Goal: Find specific page/section: Find specific page/section

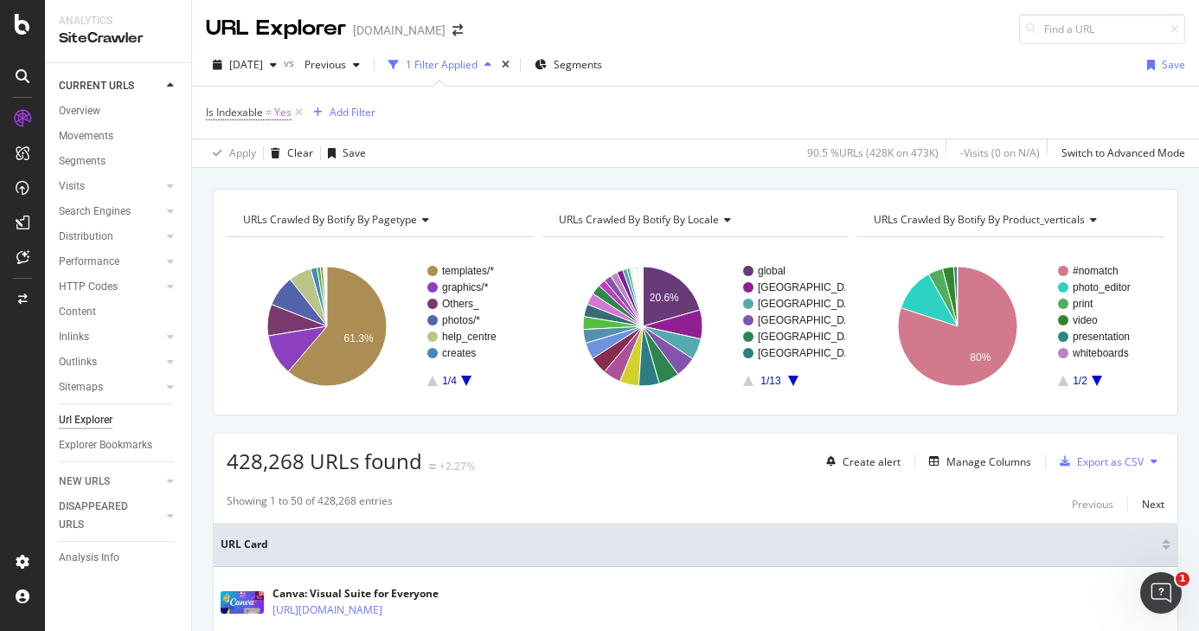
click at [85, 409] on div "Url Explorer" at bounding box center [125, 419] width 132 height 25
click at [85, 413] on div "Url Explorer" at bounding box center [86, 420] width 54 height 18
click at [263, 65] on span "[DATE]" at bounding box center [246, 64] width 34 height 15
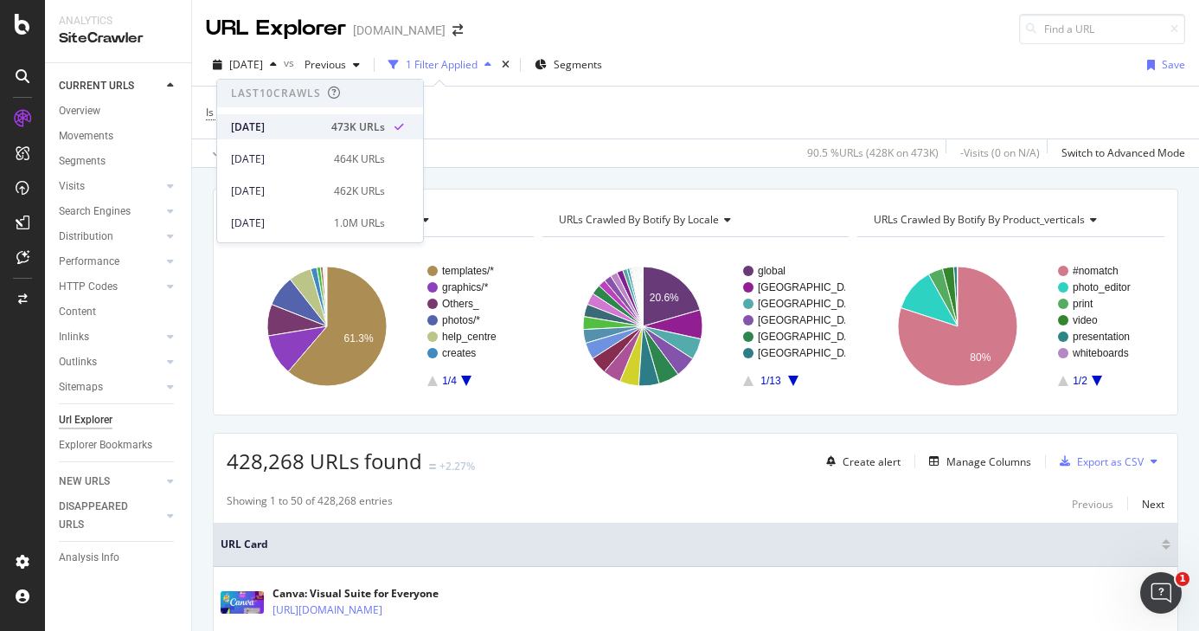
click at [298, 132] on div "[DATE]" at bounding box center [276, 127] width 90 height 16
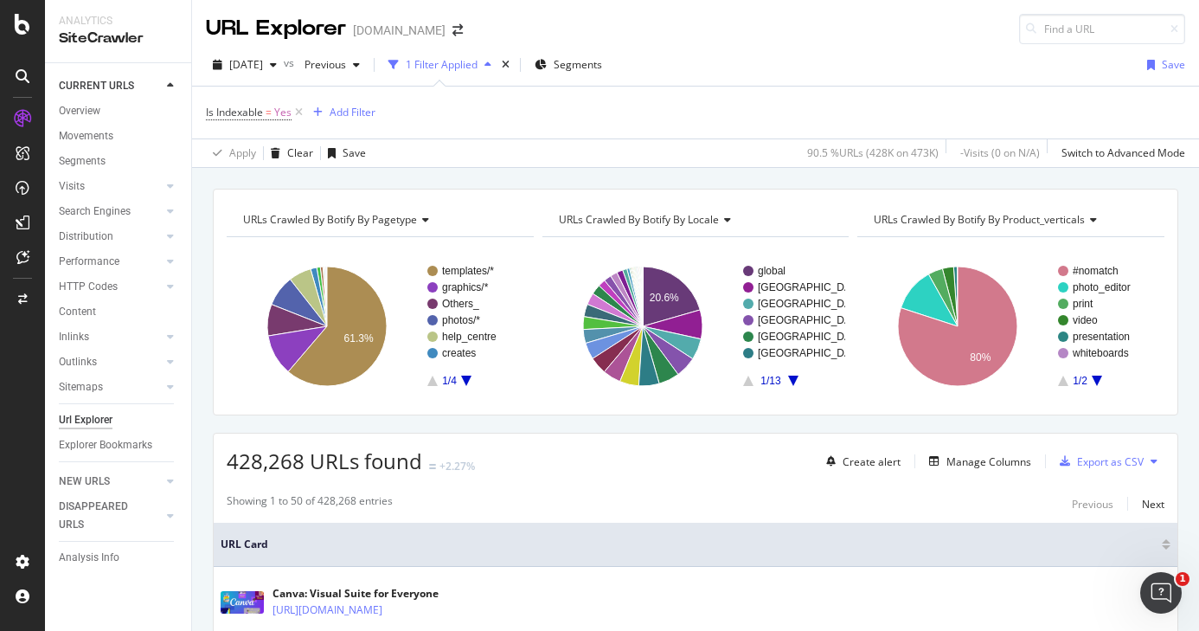
drag, startPoint x: 298, startPoint y: 112, endPoint x: 428, endPoint y: 60, distance: 139.7
click at [298, 112] on icon at bounding box center [298, 112] width 15 height 17
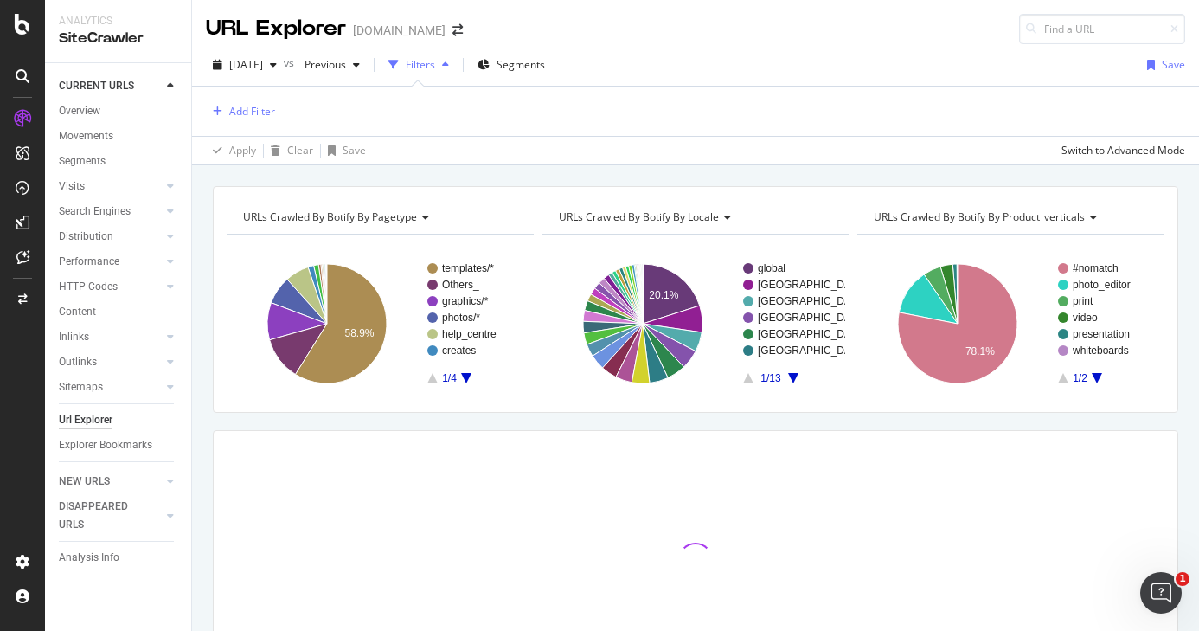
click at [435, 64] on div "Filters" at bounding box center [420, 64] width 29 height 15
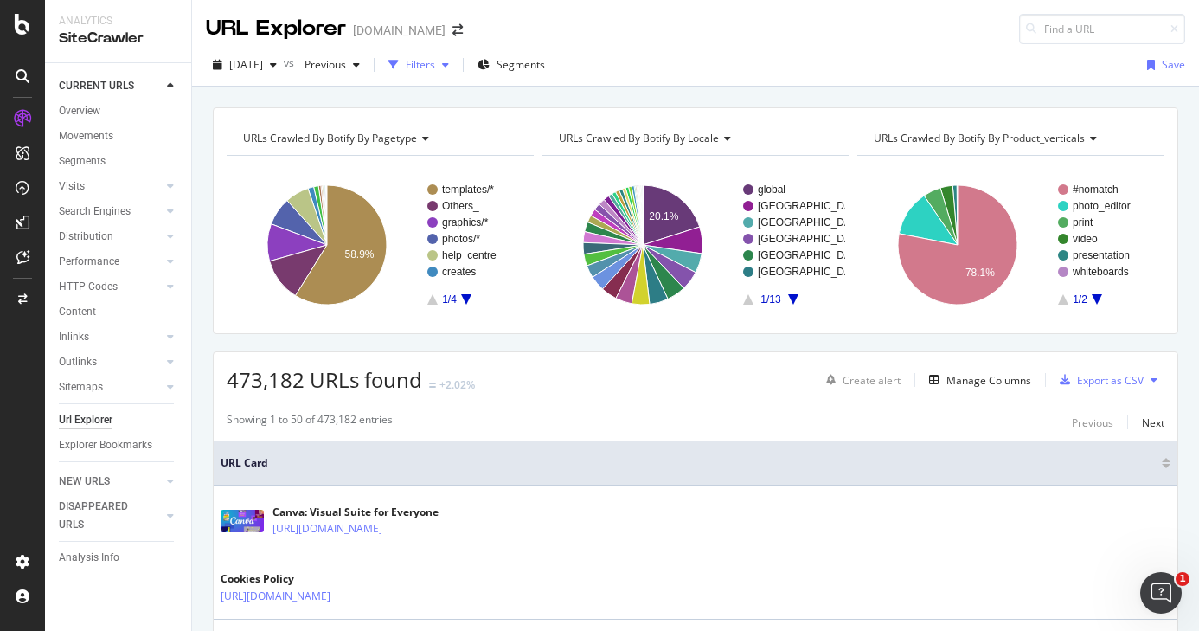
click at [435, 63] on div "Filters" at bounding box center [420, 64] width 29 height 15
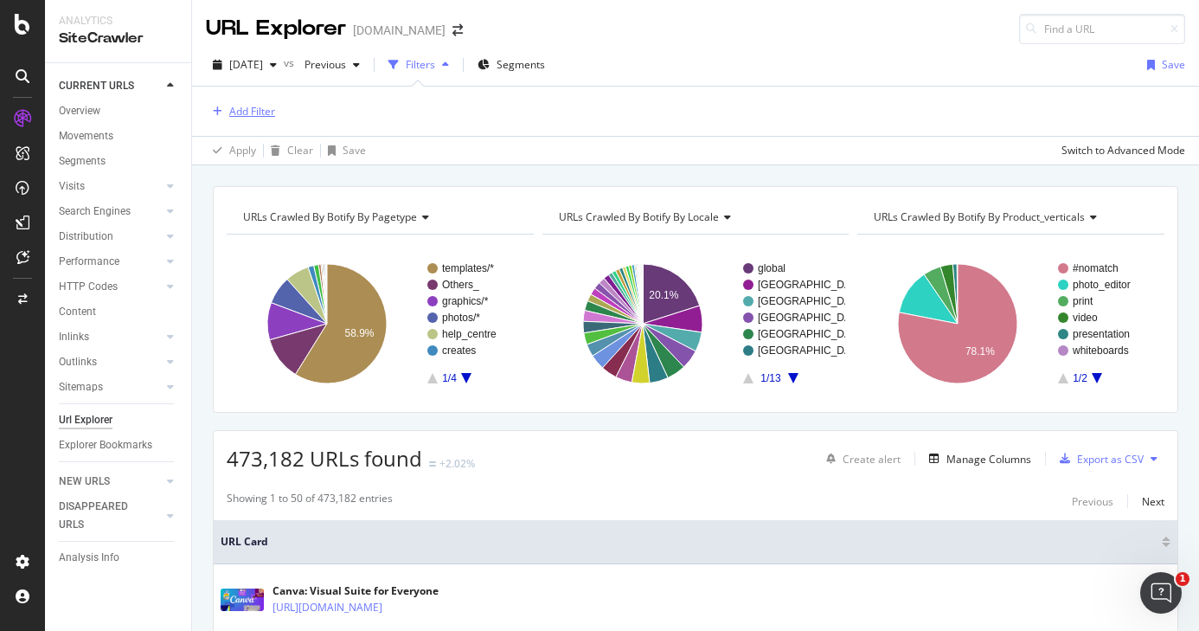
click at [238, 106] on div "Add Filter" at bounding box center [252, 111] width 46 height 15
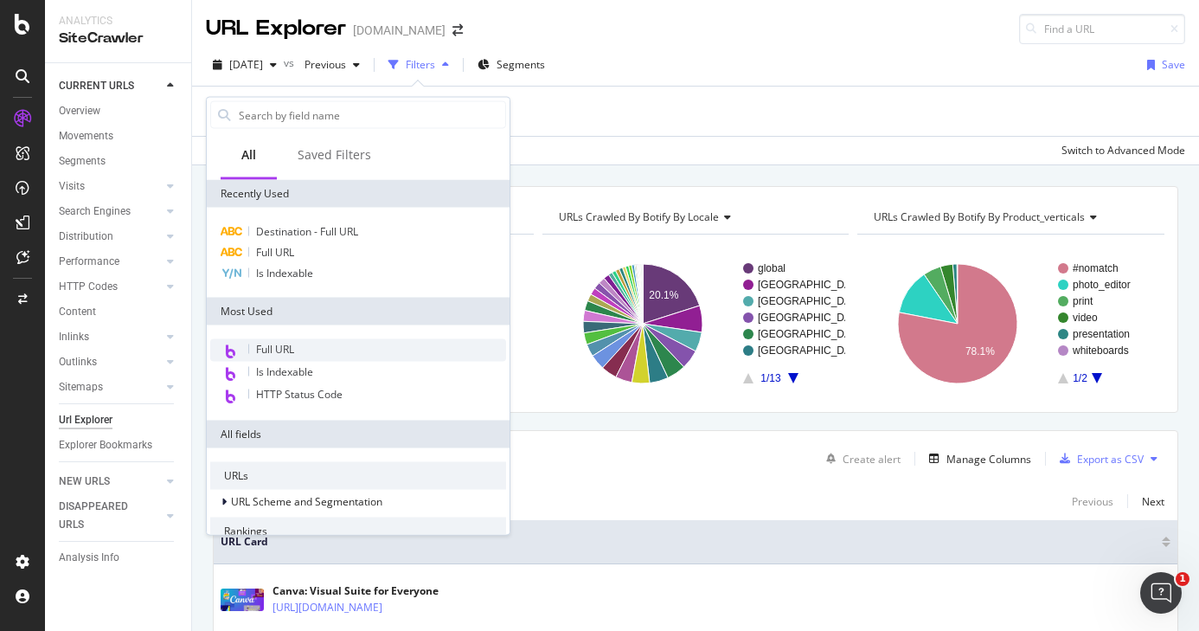
click at [299, 358] on div "Full URL" at bounding box center [358, 350] width 296 height 22
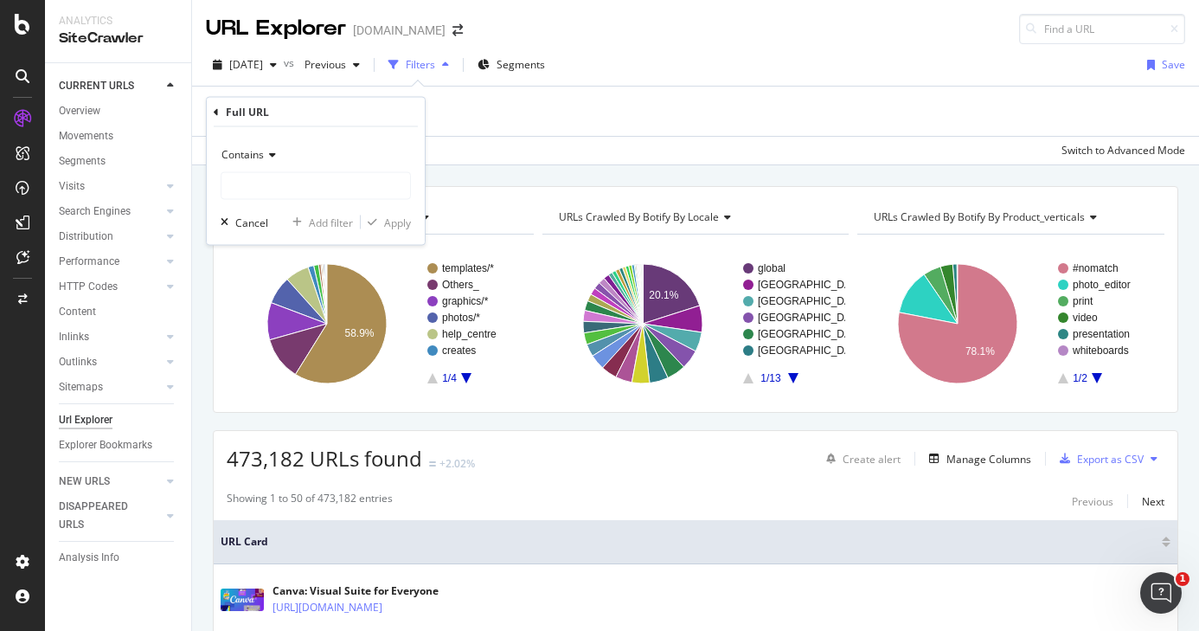
click at [257, 155] on span "Contains" at bounding box center [242, 154] width 42 height 15
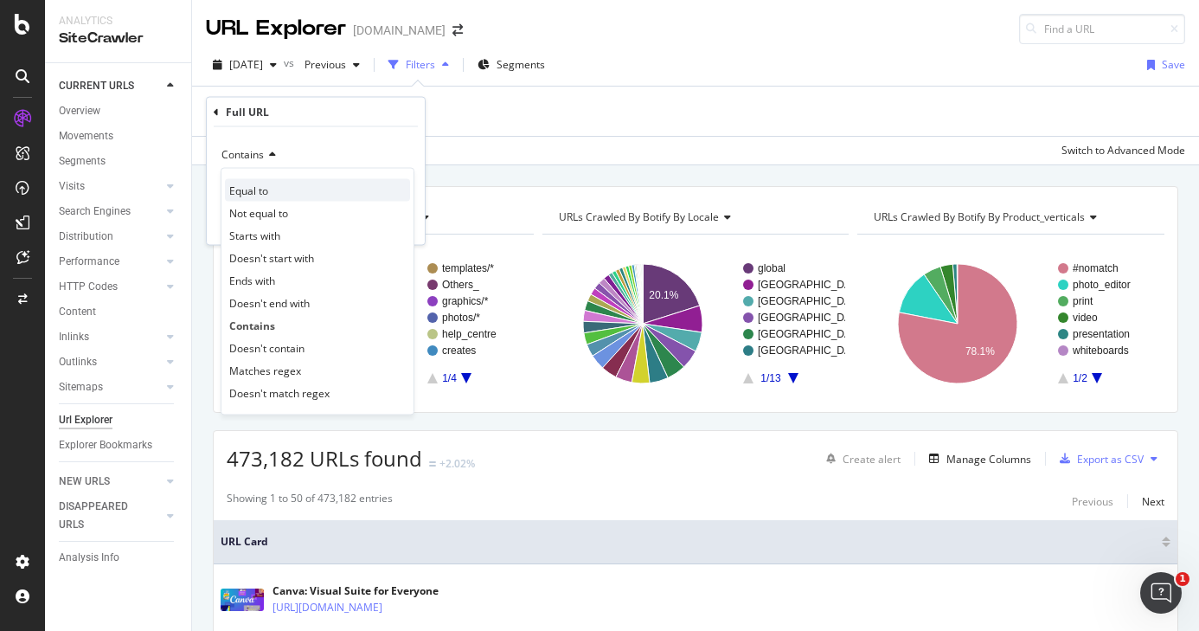
click at [265, 199] on div "Equal to" at bounding box center [317, 190] width 185 height 22
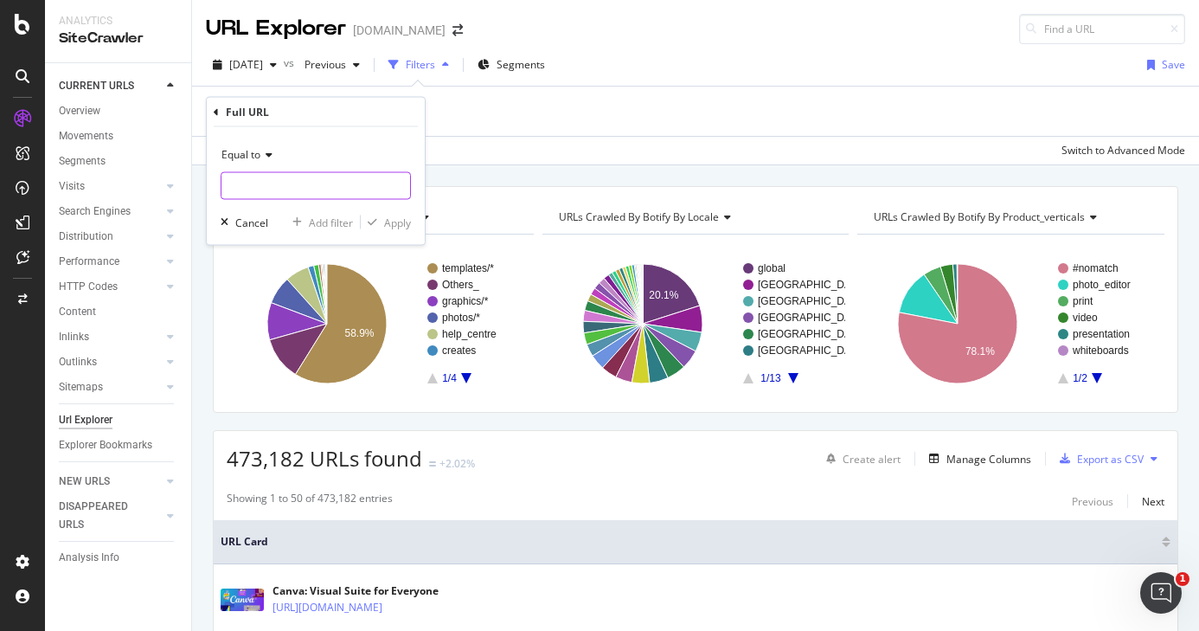
click at [306, 182] on input "text" at bounding box center [315, 186] width 189 height 28
paste input "[URL][DOMAIN_NAME]"
type input "[URL][DOMAIN_NAME]"
click at [393, 224] on div "Apply" at bounding box center [397, 221] width 27 height 15
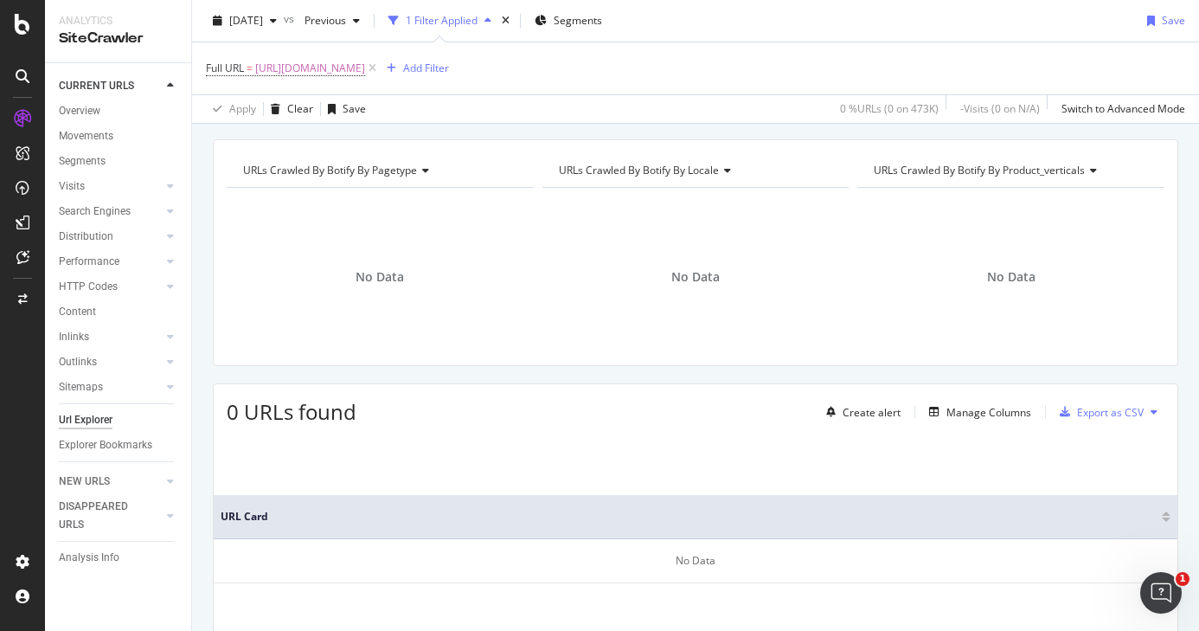
scroll to position [122, 0]
